Goal: Task Accomplishment & Management: Use online tool/utility

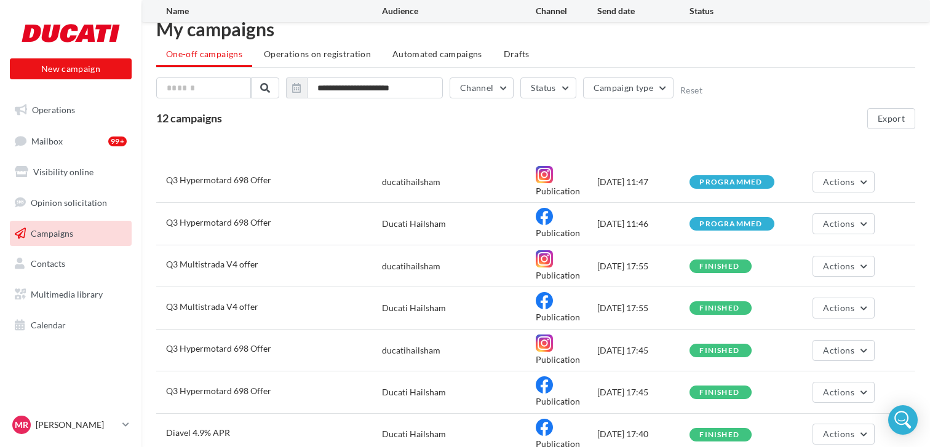
scroll to position [200, 0]
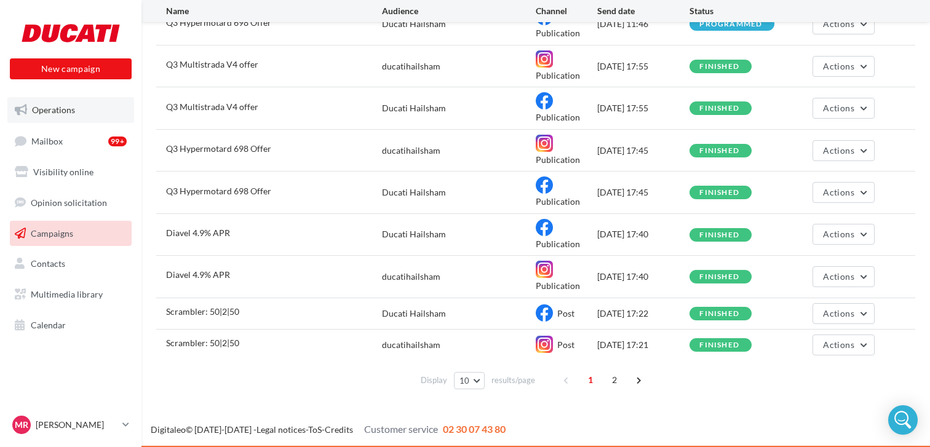
click at [79, 106] on link "Operations" at bounding box center [70, 110] width 127 height 26
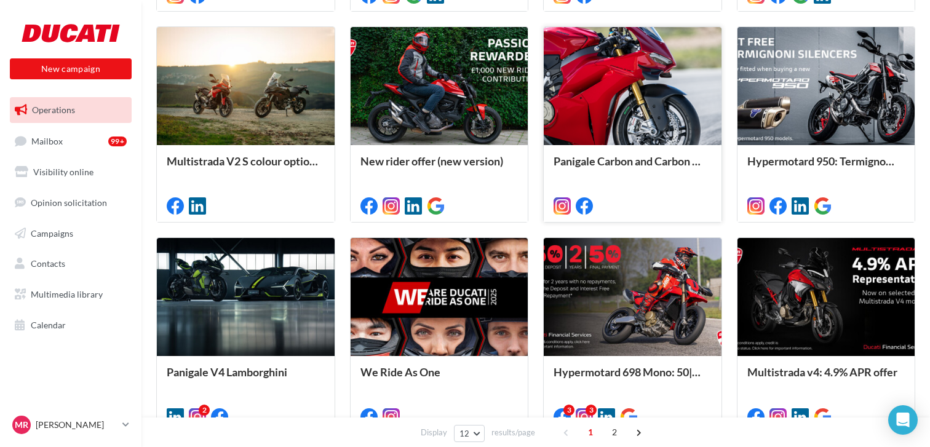
scroll to position [546, 0]
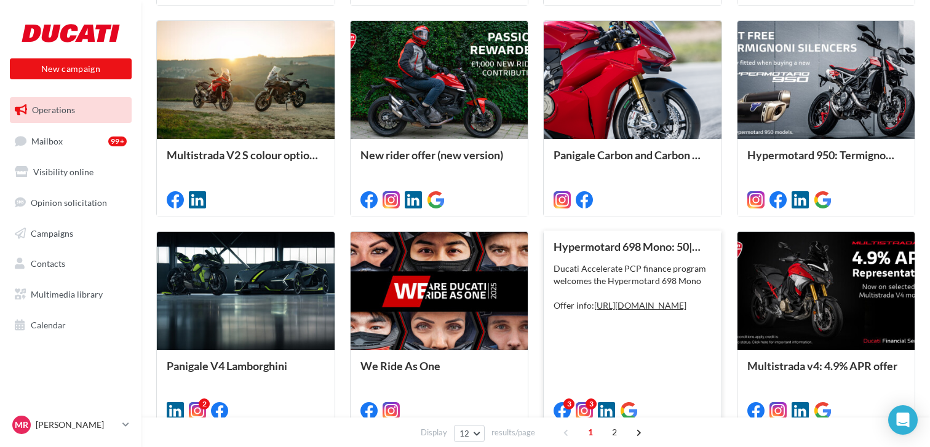
click at [670, 279] on div "Ducati Accelerate PCP finance program welcomes the Hypermotard 698 Mono Offer i…" at bounding box center [632, 287] width 158 height 49
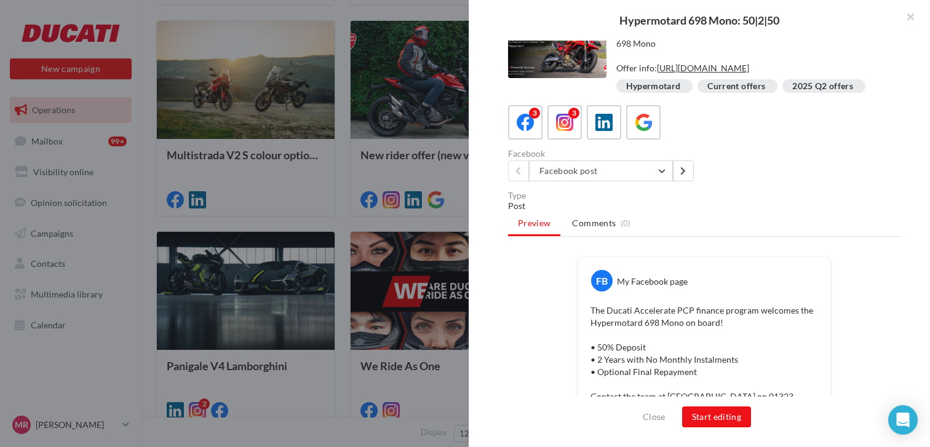
scroll to position [30, 0]
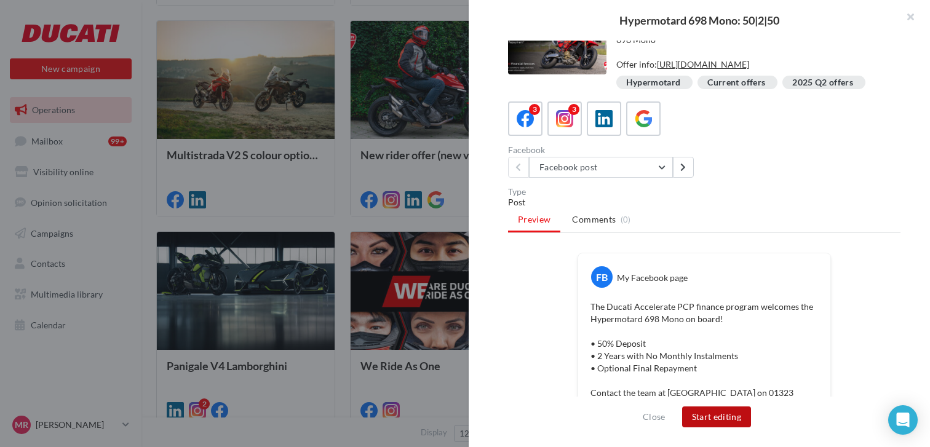
click at [723, 418] on button "Start editing" at bounding box center [716, 416] width 69 height 21
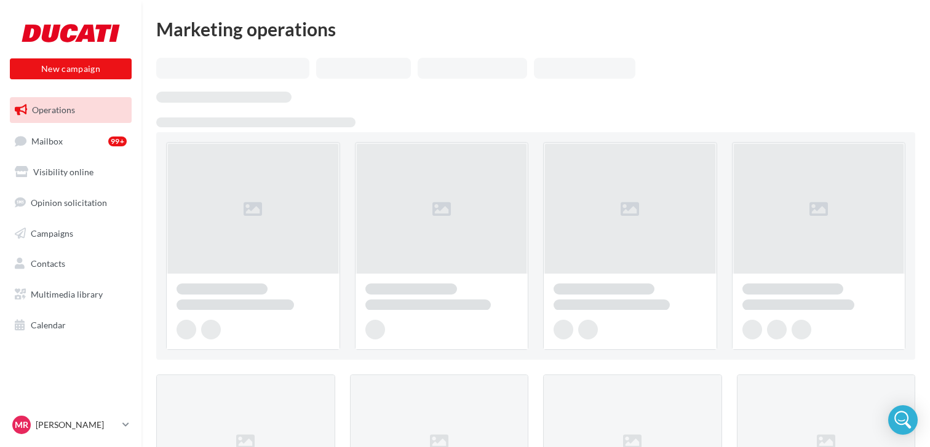
scroll to position [546, 0]
